Goal: Task Accomplishment & Management: Manage account settings

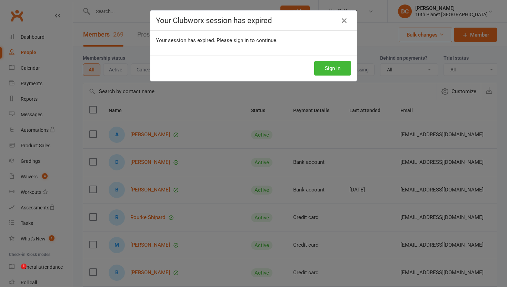
select select "100"
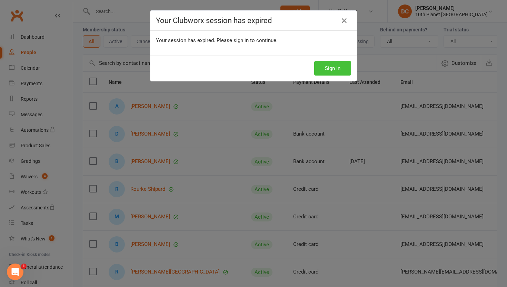
click at [340, 70] on button "Sign In" at bounding box center [332, 68] width 37 height 14
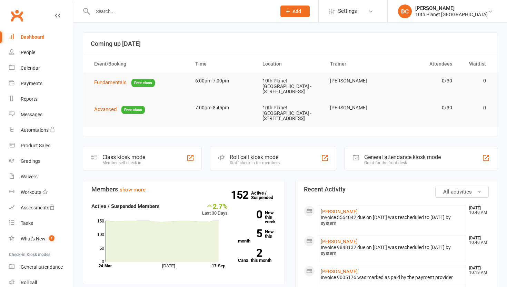
click at [34, 54] on div "People" at bounding box center [28, 53] width 14 height 6
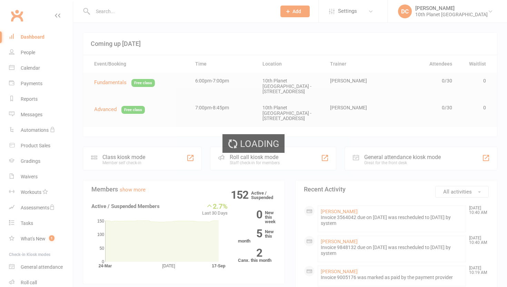
select select "100"
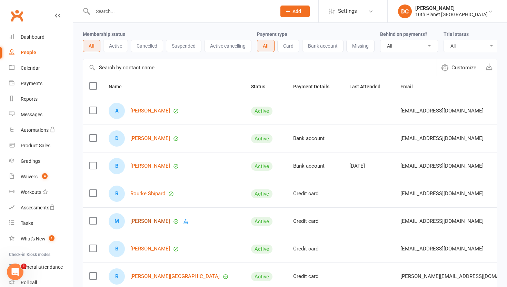
click at [146, 222] on link "[PERSON_NAME]" at bounding box center [150, 221] width 40 height 6
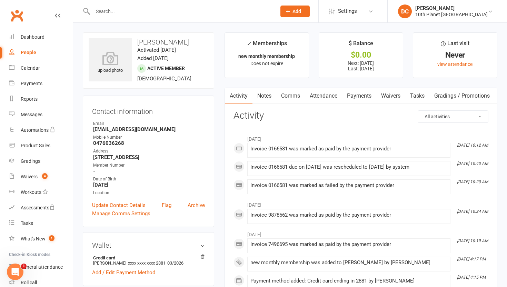
click at [38, 52] on link "People" at bounding box center [41, 53] width 64 height 16
select select "100"
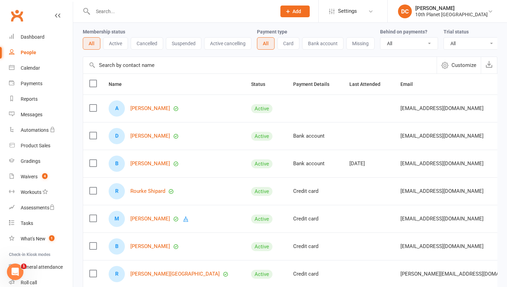
scroll to position [28, 0]
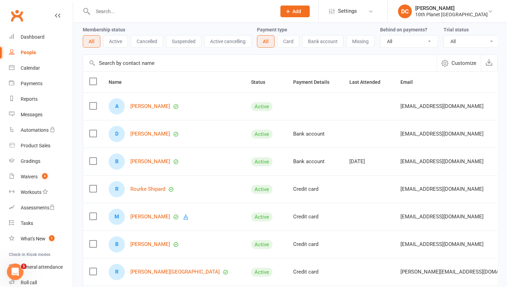
click at [107, 11] on input "text" at bounding box center [181, 12] width 181 height 10
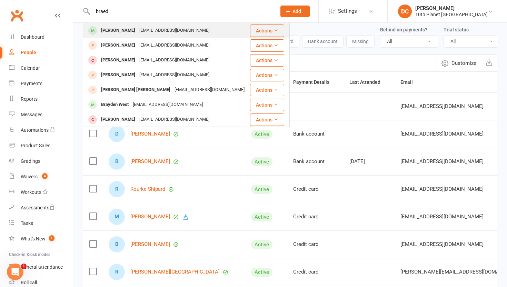
type input "braed"
click at [145, 29] on div "[EMAIL_ADDRESS][DOMAIN_NAME]" at bounding box center [174, 31] width 74 height 10
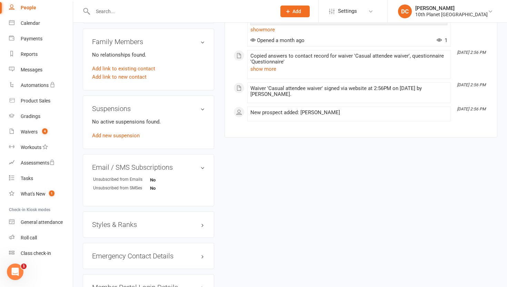
scroll to position [344, 0]
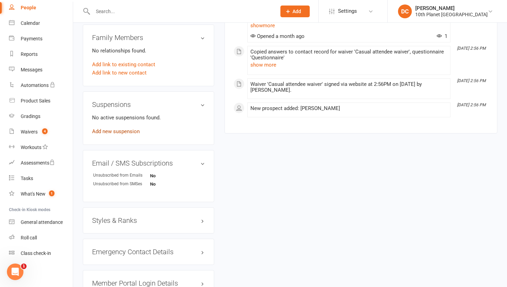
click at [122, 130] on link "Add new suspension" at bounding box center [116, 131] width 48 height 6
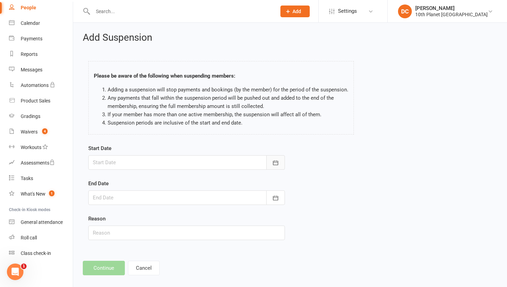
click at [281, 161] on button "button" at bounding box center [275, 162] width 19 height 14
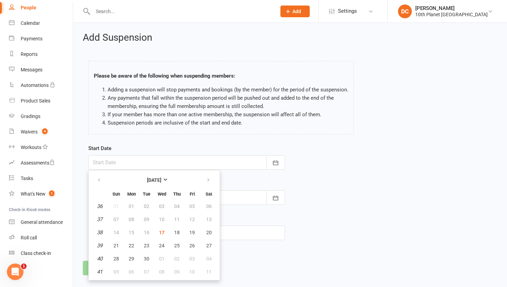
click at [82, 138] on div "Add Suspension Please be aware of the following when suspending members: Adding…" at bounding box center [290, 154] width 434 height 262
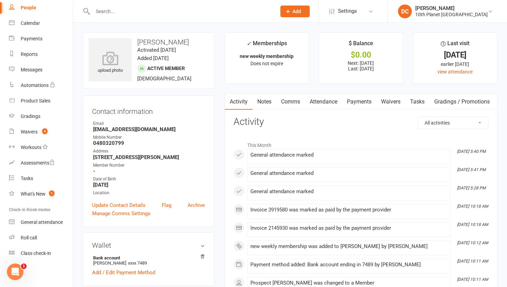
click at [361, 105] on link "Payments" at bounding box center [359, 102] width 34 height 16
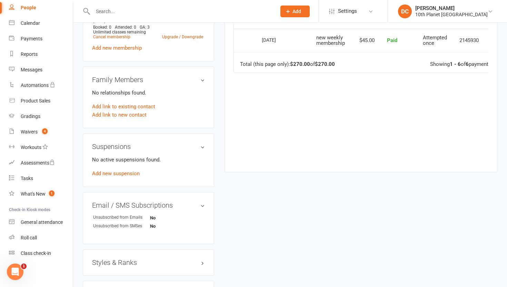
scroll to position [321, 0]
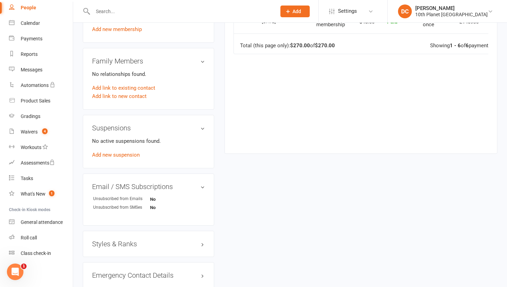
click at [129, 157] on div "No active suspensions found. Add new suspension" at bounding box center [148, 148] width 113 height 22
click at [129, 155] on link "Add new suspension" at bounding box center [116, 155] width 48 height 6
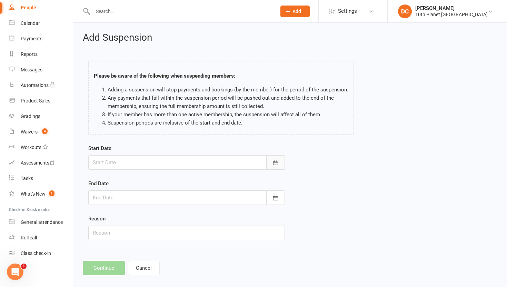
click at [275, 162] on icon "button" at bounding box center [275, 162] width 5 height 4
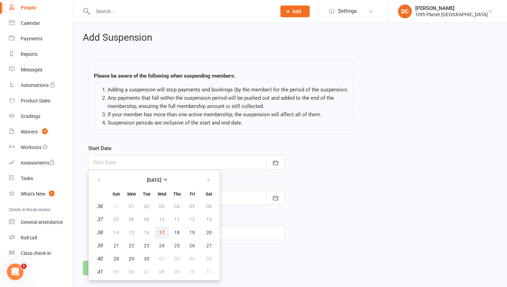
click at [160, 230] on span "17" at bounding box center [162, 233] width 6 height 6
type input "17 Sep 2025"
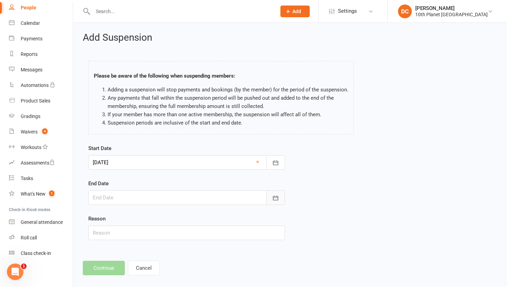
click at [276, 198] on icon "button" at bounding box center [275, 197] width 7 height 7
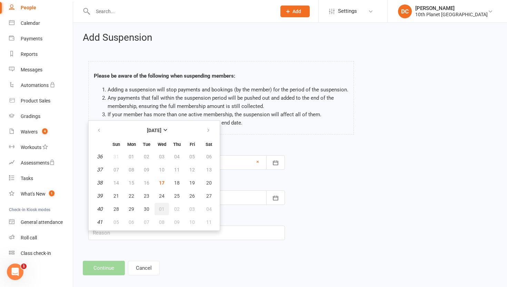
click at [163, 210] on span "01" at bounding box center [162, 209] width 6 height 6
type input "01 Oct 2025"
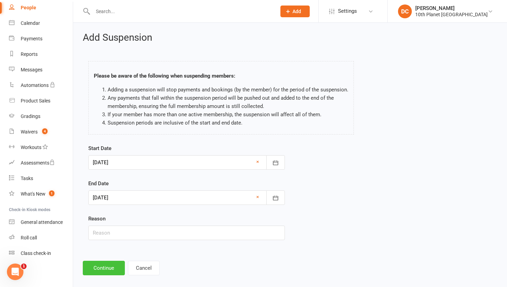
click at [111, 264] on button "Continue" at bounding box center [104, 268] width 42 height 14
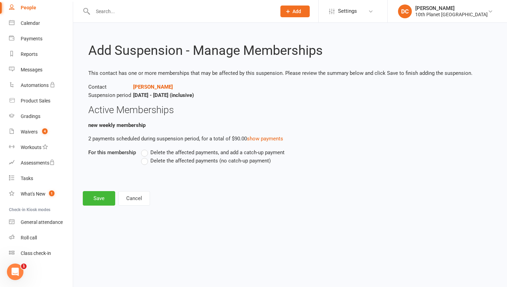
click at [145, 160] on label "Delete the affected payments (no catch-up payment)" at bounding box center [206, 161] width 130 height 8
click at [145, 157] on input "Delete the affected payments (no catch-up payment)" at bounding box center [143, 157] width 4 height 0
click at [99, 199] on button "Save" at bounding box center [99, 198] width 32 height 14
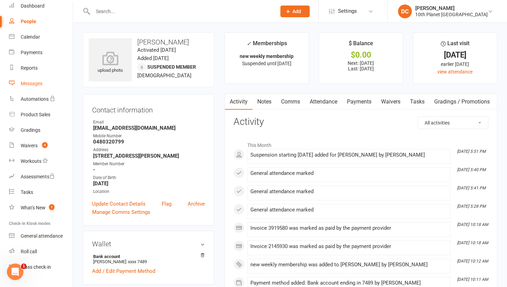
scroll to position [8, 0]
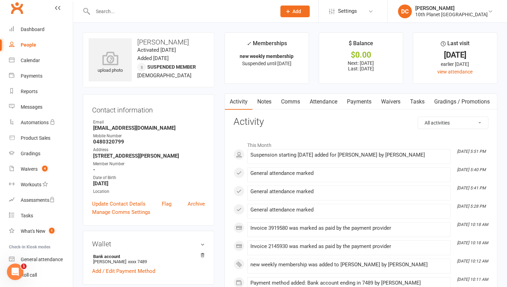
click at [35, 47] on div "People" at bounding box center [29, 45] width 16 height 6
select select "100"
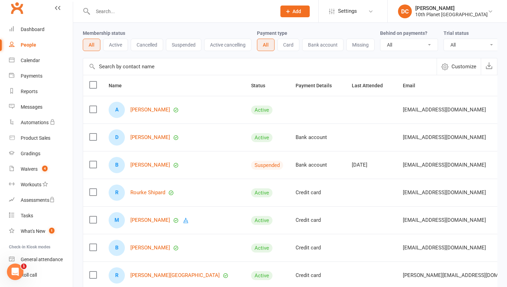
scroll to position [27, 0]
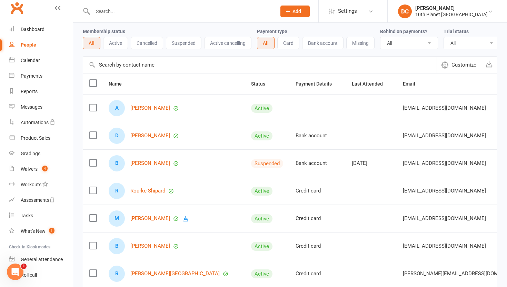
click at [32, 48] on link "People" at bounding box center [41, 45] width 64 height 16
